Goal: Transaction & Acquisition: Purchase product/service

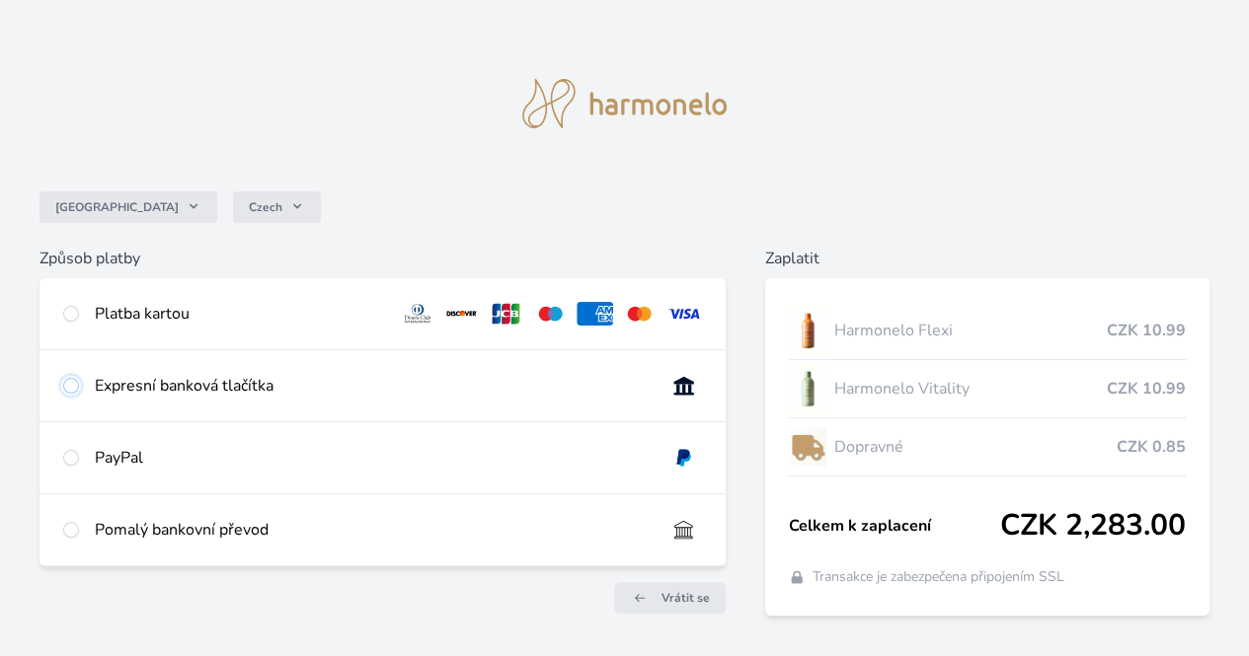
click at [79, 394] on input "radio" at bounding box center [71, 386] width 16 height 16
radio input "true"
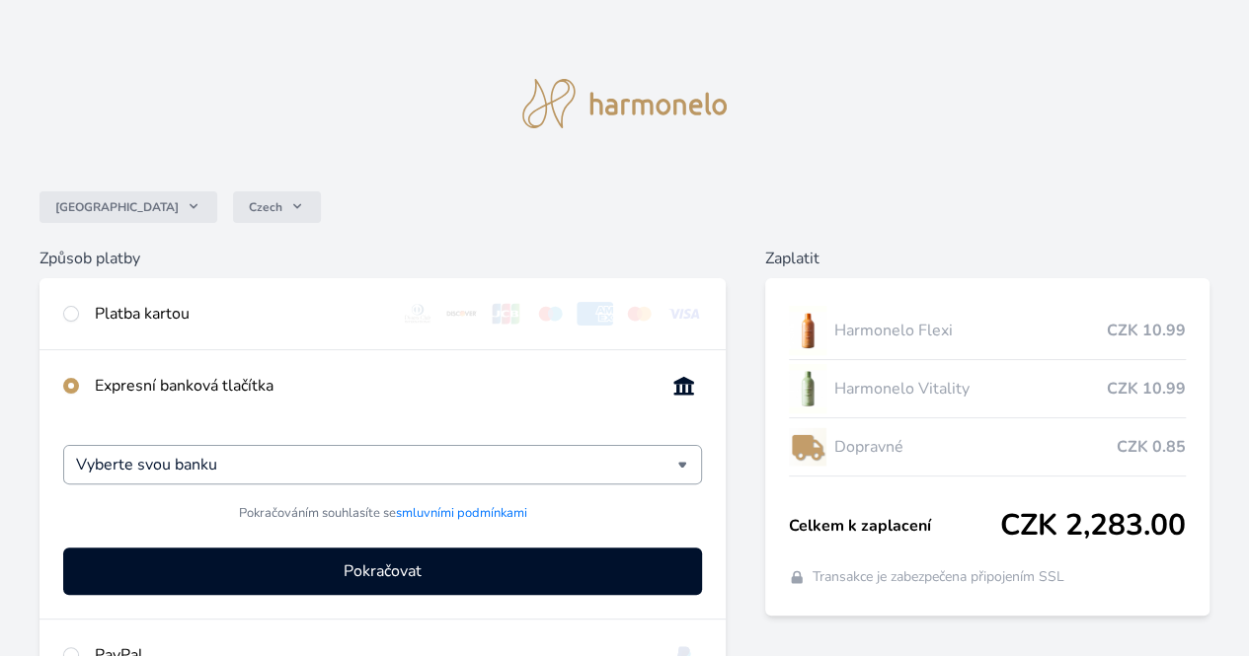
click at [647, 477] on div "Vyberte svou banku" at bounding box center [382, 464] width 639 height 39
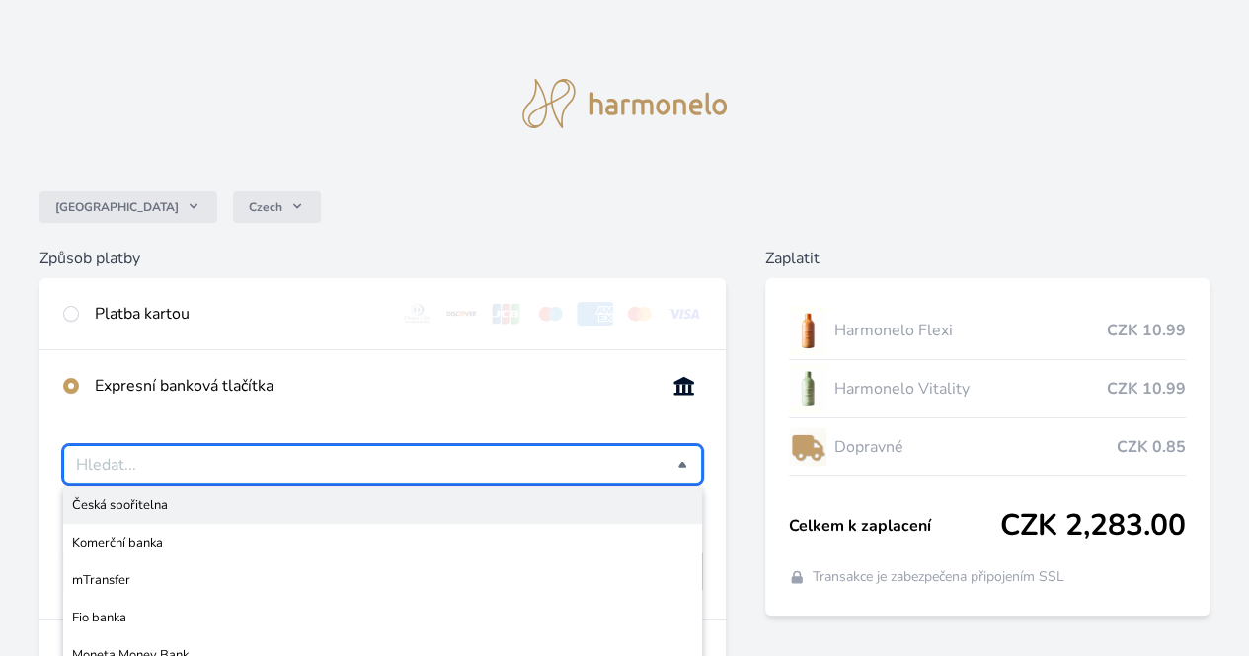
click at [372, 515] on span "Česká spořitelna" at bounding box center [382, 506] width 621 height 20
type input "Česká spořitelna"
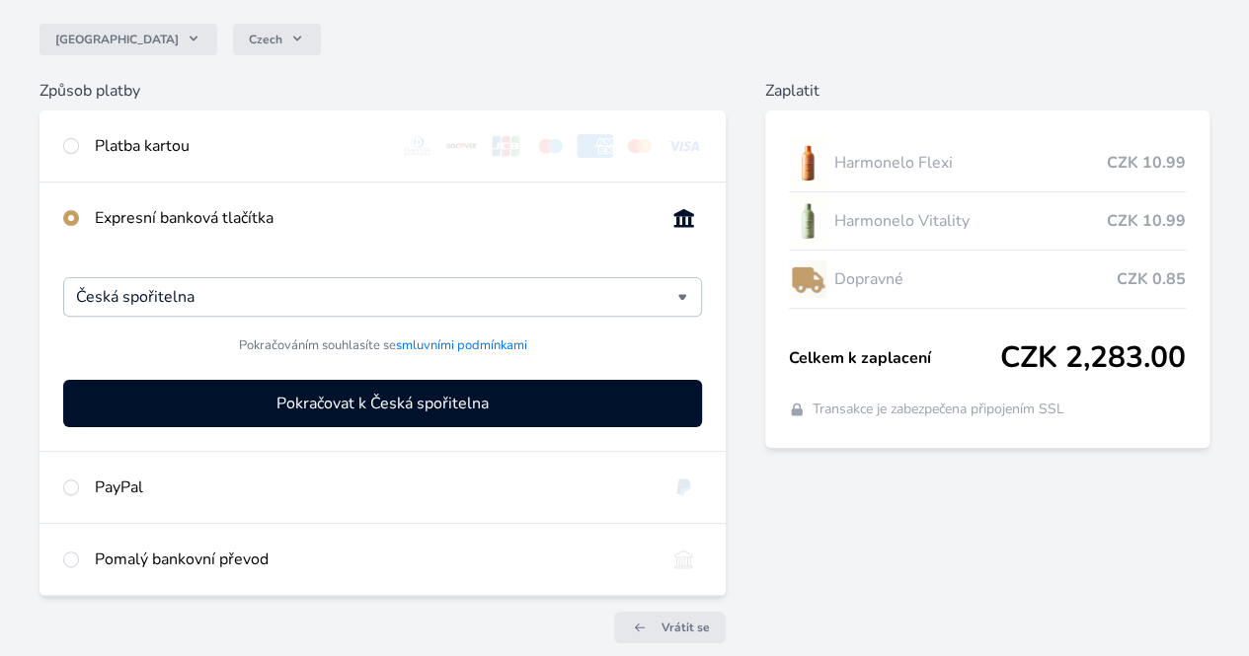
scroll to position [198, 0]
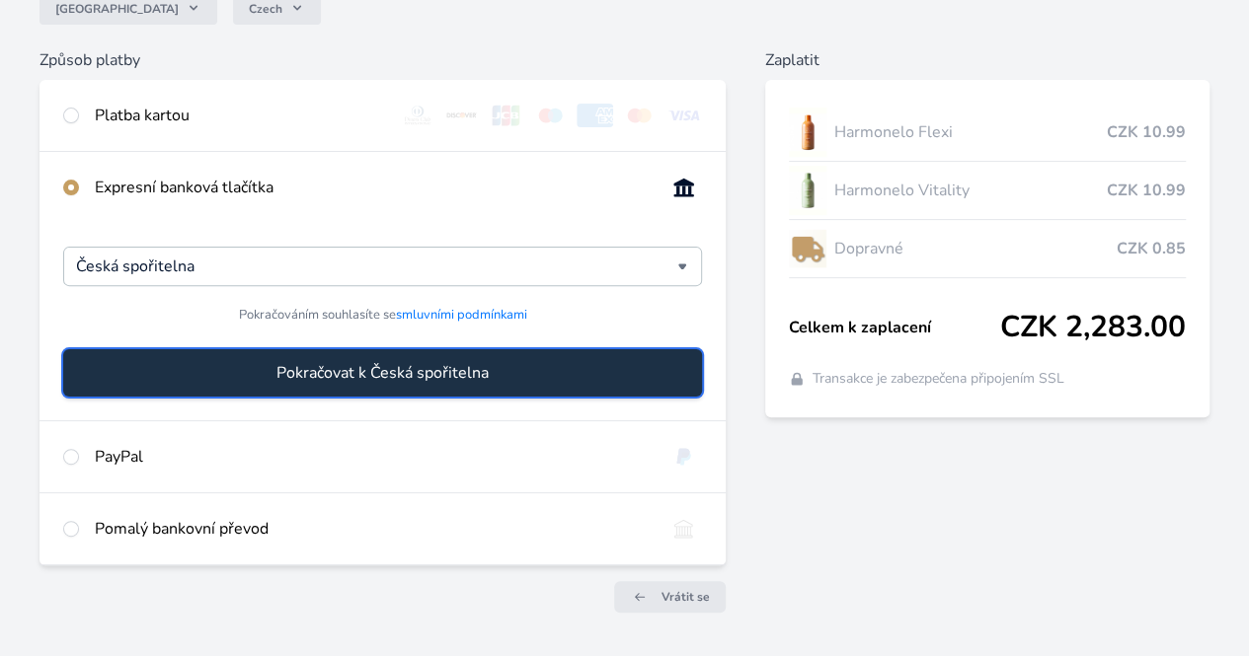
click at [432, 385] on span "Pokračovat k Česká spořitelna" at bounding box center [382, 373] width 212 height 24
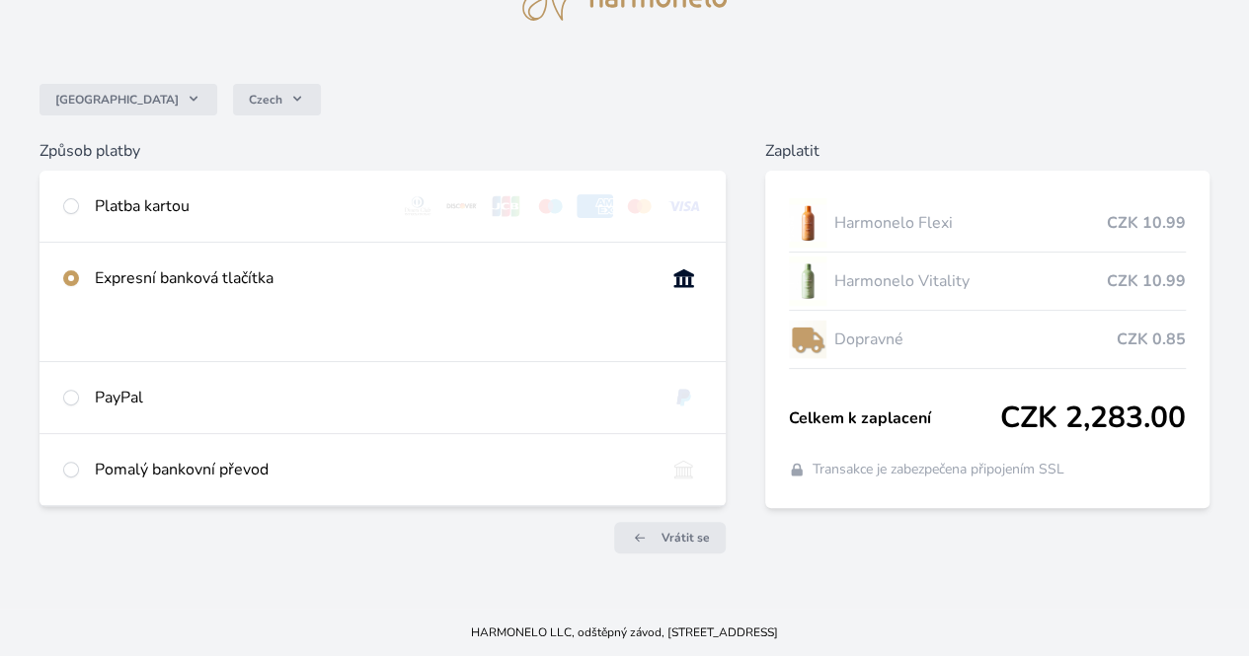
scroll to position [120, 0]
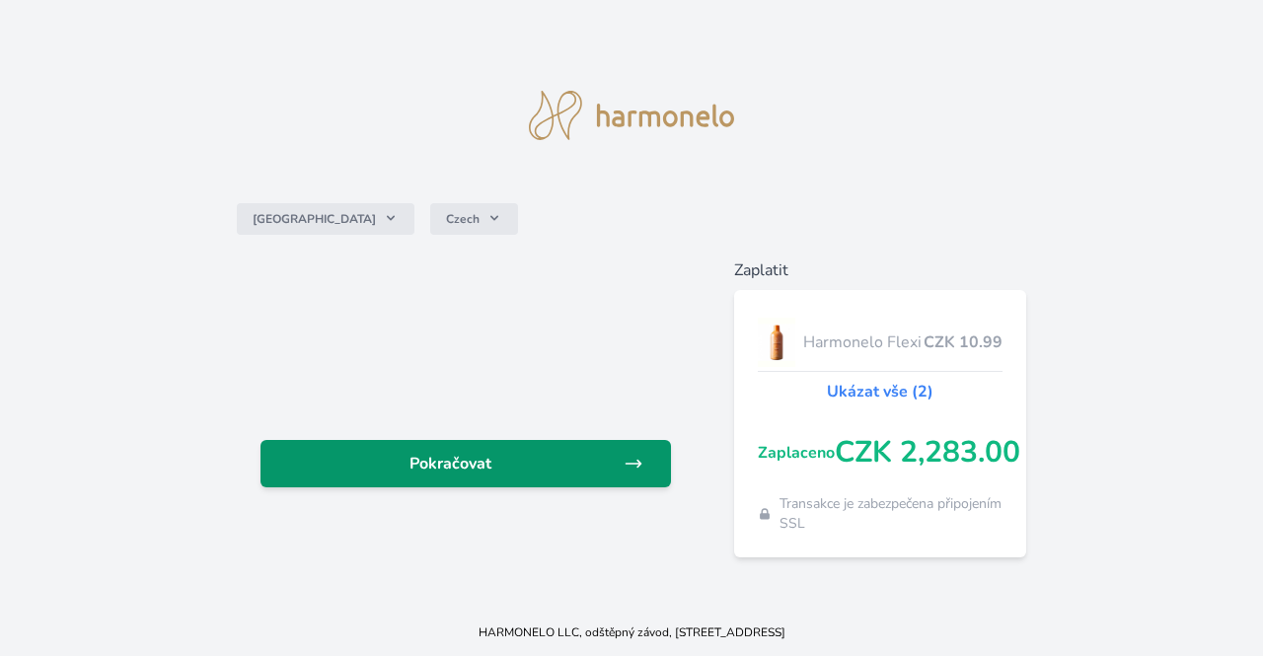
click at [633, 469] on icon at bounding box center [634, 464] width 20 height 20
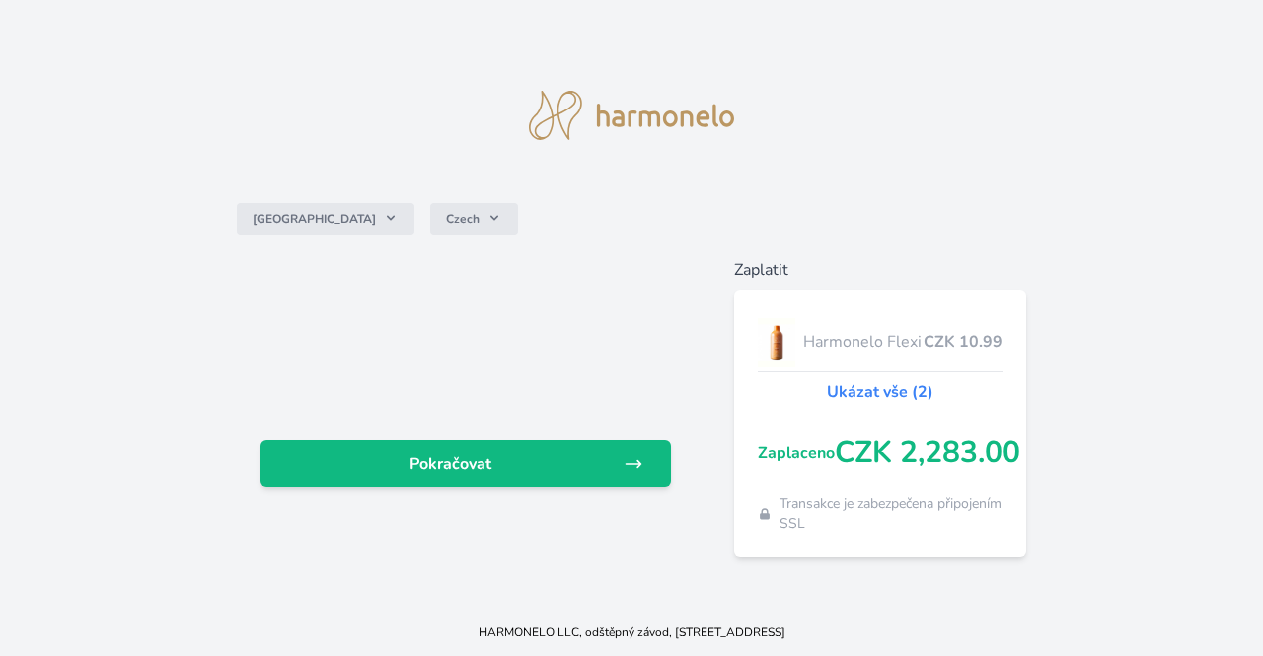
click at [952, 125] on div "Česko Czech Pokračovat Zaplatit Harmonelo Flexi CZK 10.99 Ukázat vše (2) Zaplac…" at bounding box center [631, 304] width 1263 height 609
click at [633, 116] on img at bounding box center [631, 115] width 205 height 49
click at [535, 107] on img at bounding box center [631, 115] width 205 height 49
